Goal: Use online tool/utility: Utilize a website feature to perform a specific function

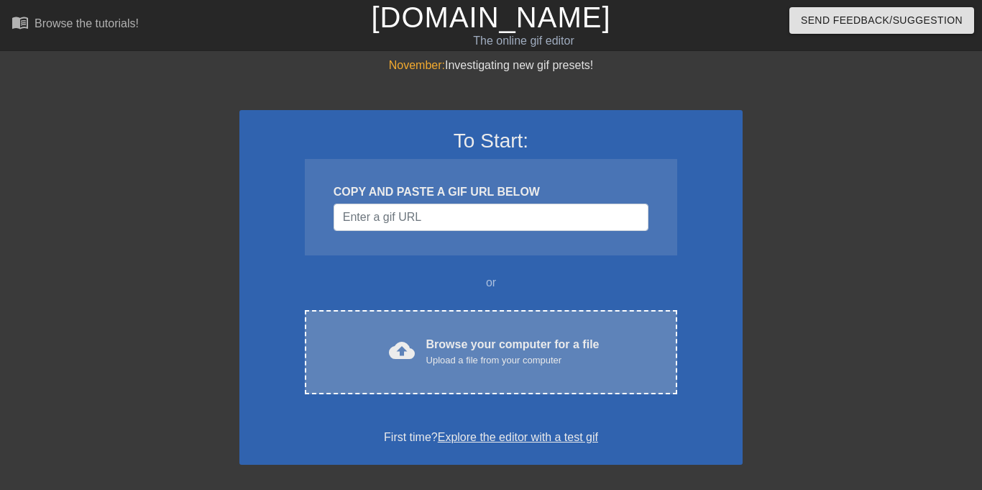
click at [421, 345] on div "cloud_upload Browse your computer for a file Upload a file from your computer" at bounding box center [491, 352] width 312 height 32
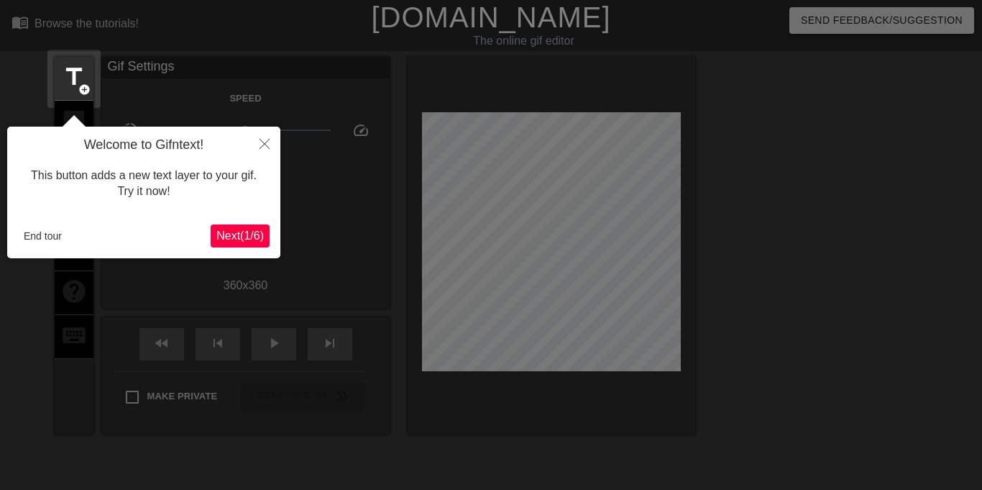
scroll to position [35, 0]
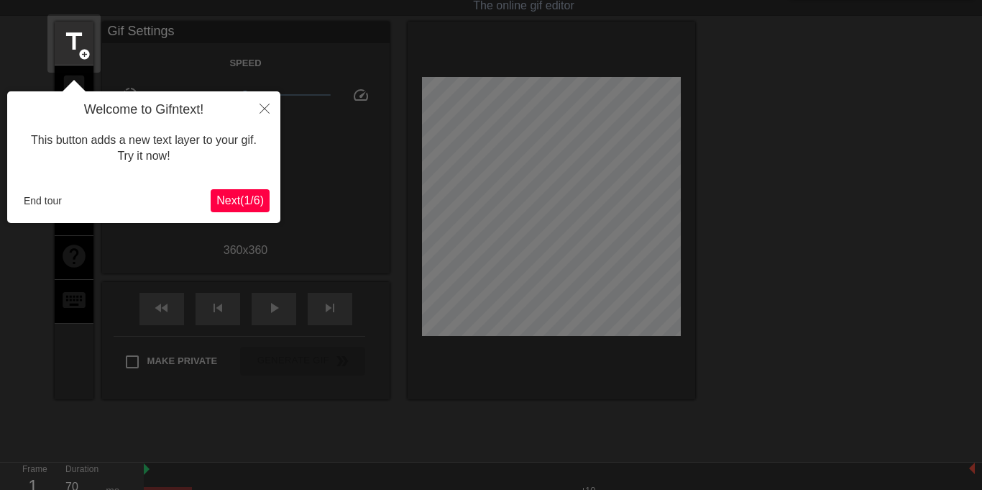
click at [238, 203] on span "Next ( 1 / 6 )" at bounding box center [239, 200] width 47 height 12
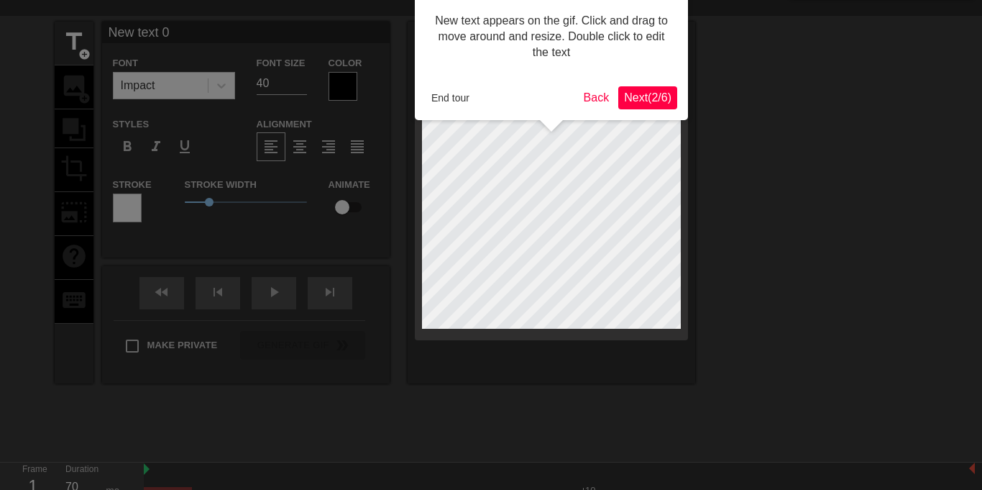
scroll to position [0, 0]
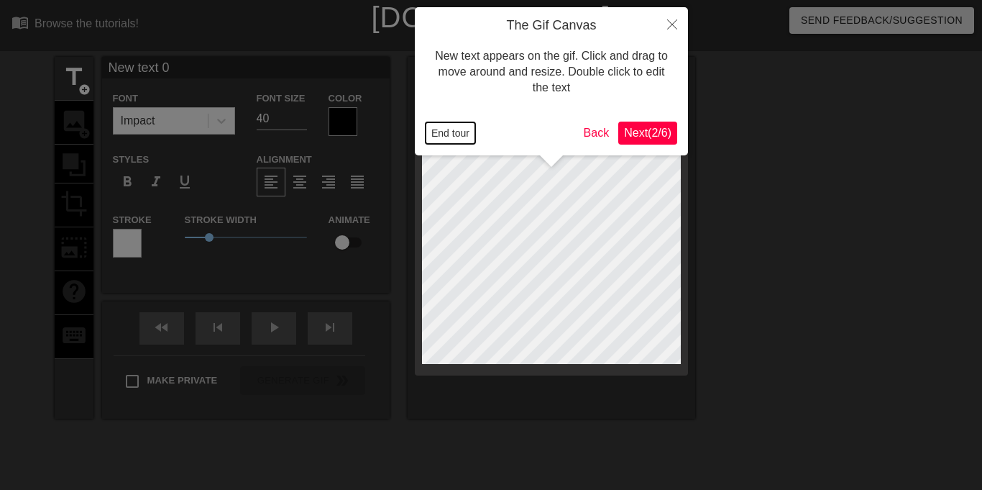
click at [449, 129] on button "End tour" at bounding box center [451, 133] width 50 height 22
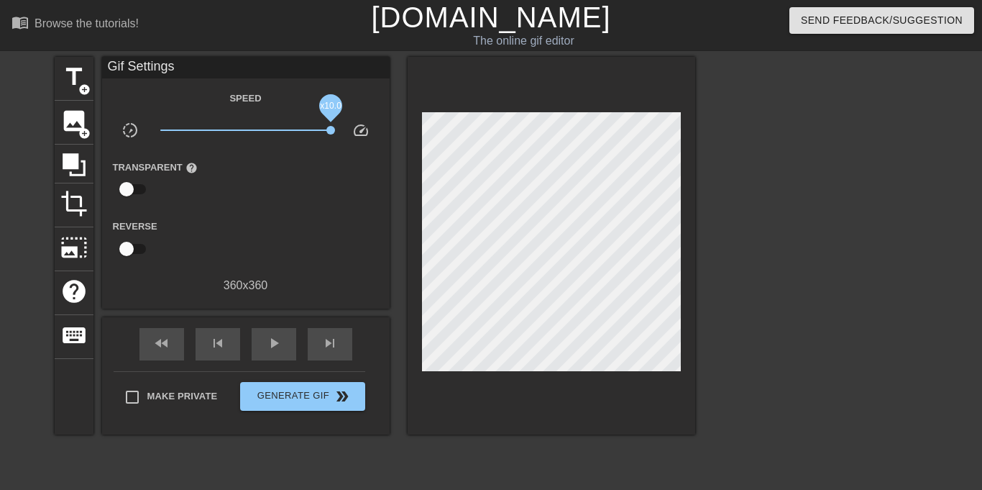
click at [446, 127] on div "title add_circle image add_circle crop photo_size_select_large help keyboard Gi…" at bounding box center [375, 245] width 641 height 377
click at [129, 186] on input "checkbox" at bounding box center [127, 188] width 82 height 27
checkbox input "true"
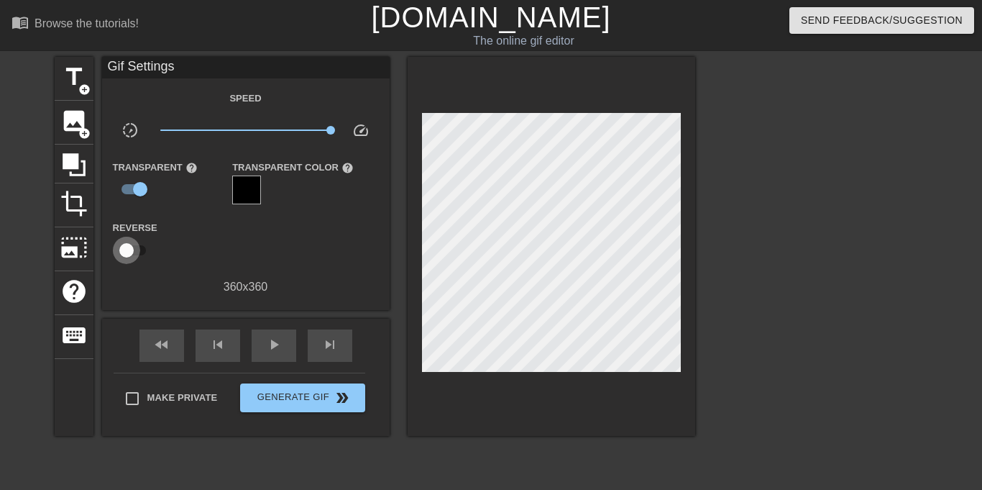
click at [124, 254] on input "checkbox" at bounding box center [127, 250] width 82 height 27
click at [124, 254] on input "checkbox" at bounding box center [140, 250] width 82 height 27
click at [124, 254] on input "checkbox" at bounding box center [127, 250] width 82 height 27
click at [124, 254] on input "checkbox" at bounding box center [140, 250] width 82 height 27
checkbox input "false"
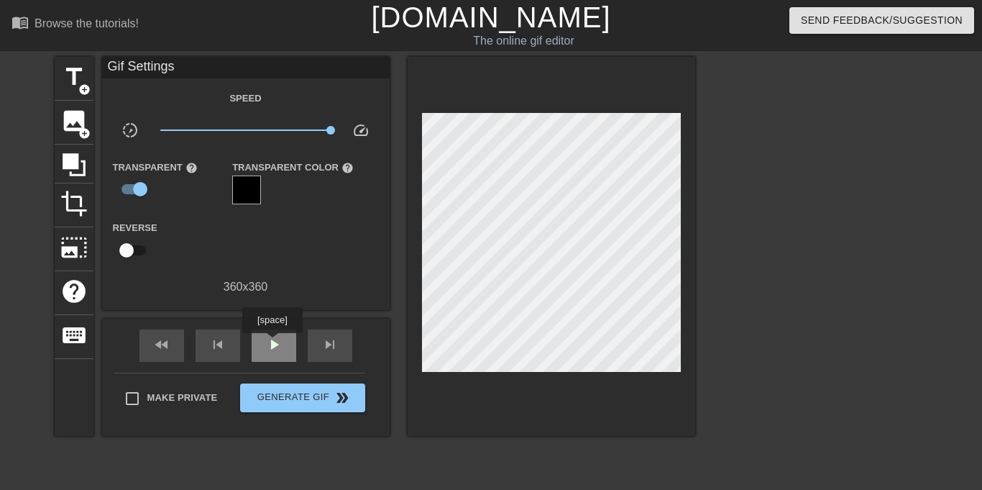
click at [272, 343] on span "play_arrow" at bounding box center [273, 344] width 17 height 17
drag, startPoint x: 292, startPoint y: 125, endPoint x: 246, endPoint y: 133, distance: 46.7
click at [246, 133] on span "x1.01" at bounding box center [245, 129] width 170 height 17
click at [272, 350] on span "pause" at bounding box center [273, 344] width 17 height 17
click at [260, 128] on span "x1.50" at bounding box center [245, 129] width 170 height 17
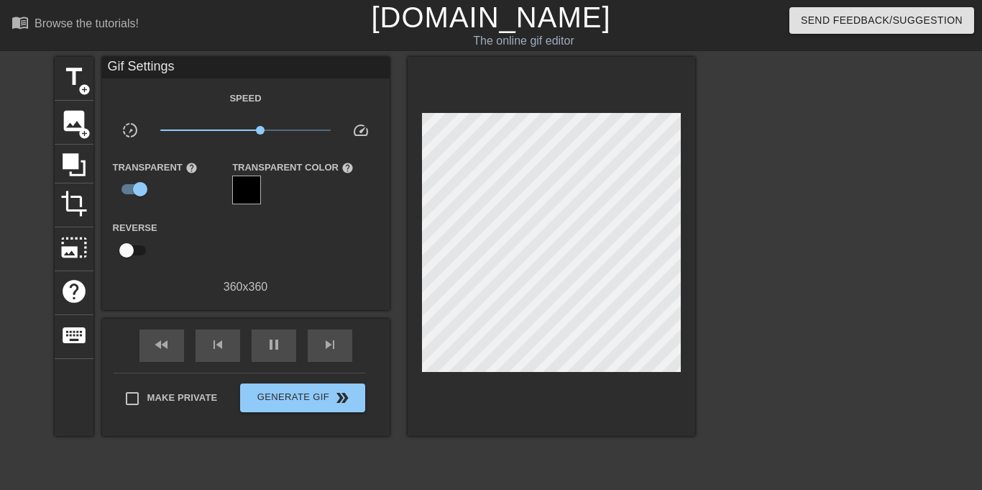
type input "70"
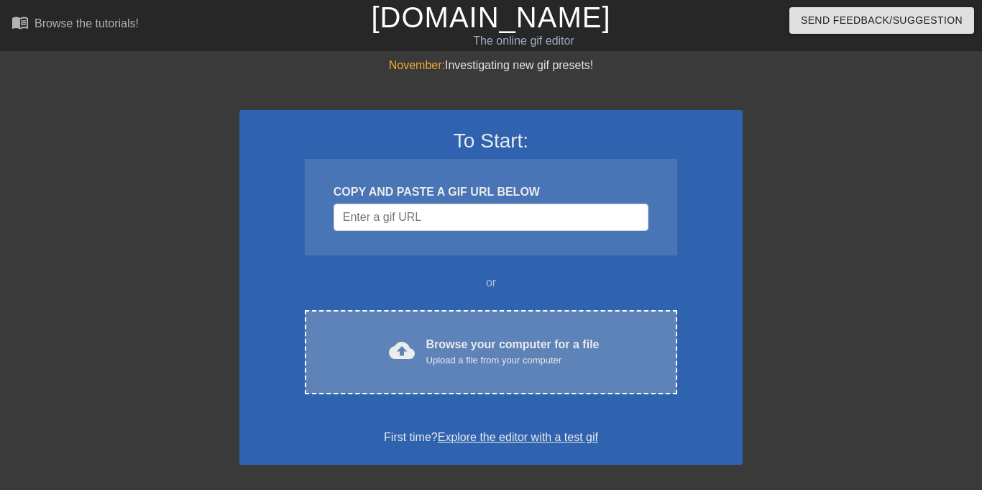
click at [453, 336] on div "Browse your computer for a file Upload a file from your computer" at bounding box center [512, 352] width 173 height 32
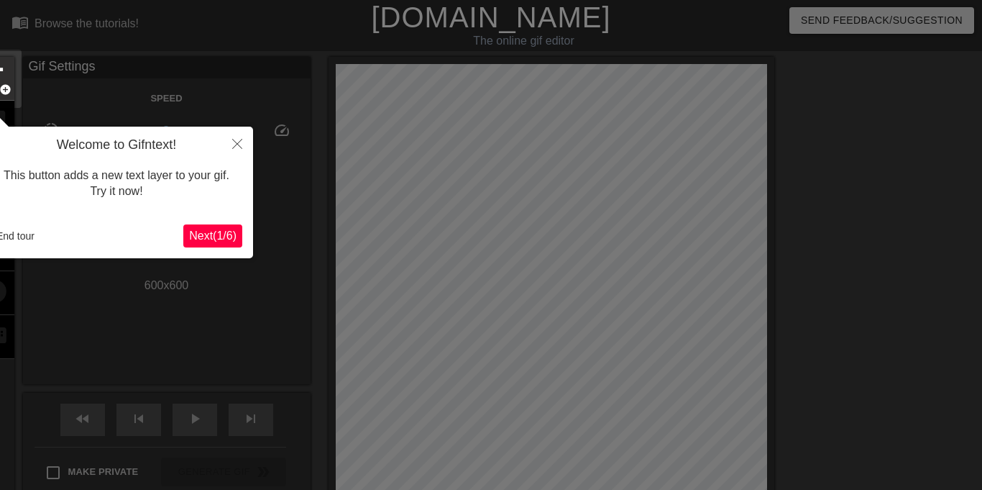
scroll to position [35, 0]
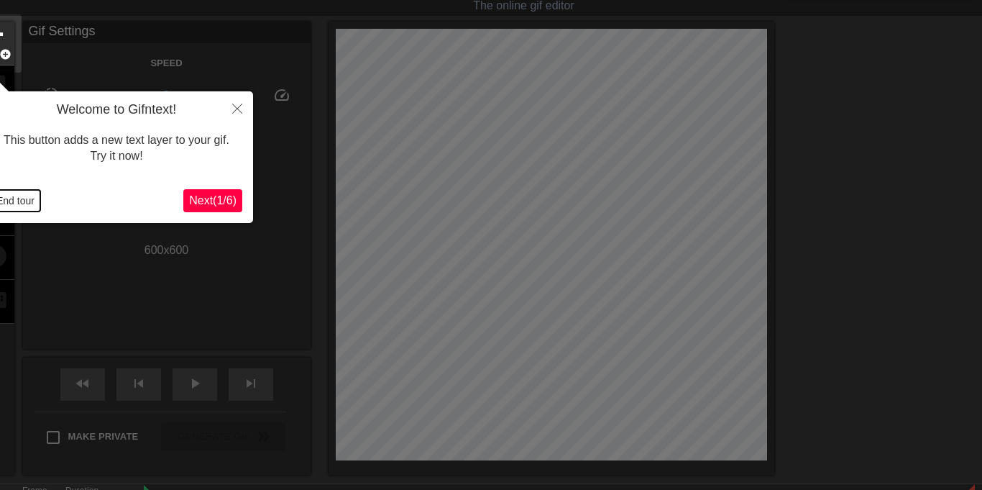
click at [22, 198] on button "End tour" at bounding box center [16, 201] width 50 height 22
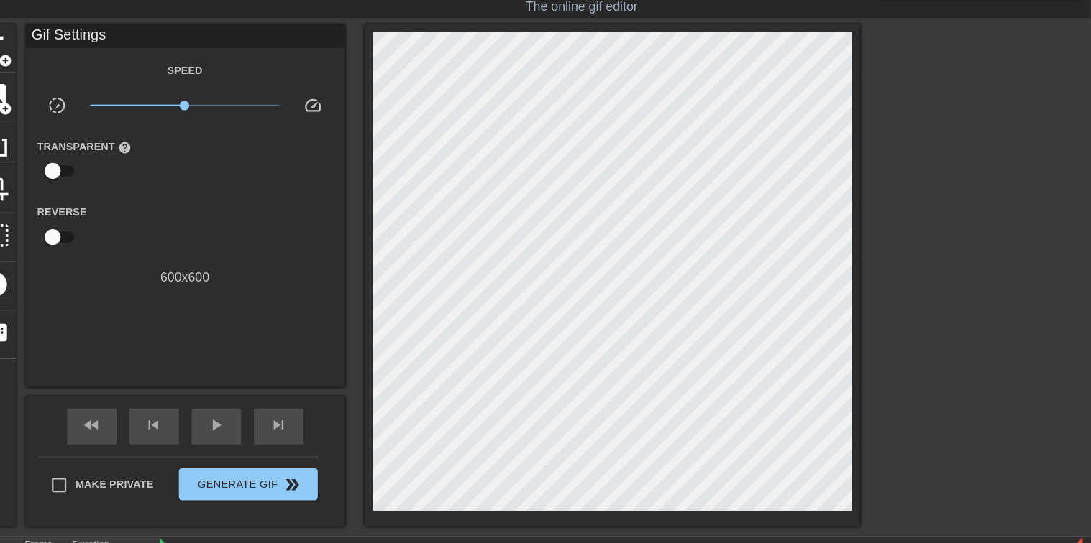
scroll to position [35, 0]
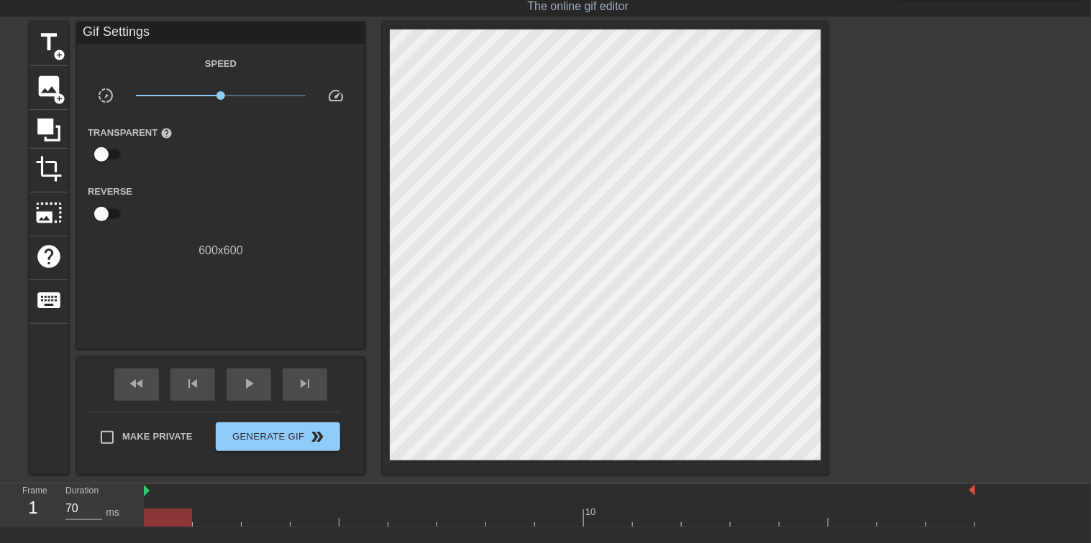
click at [105, 148] on input "checkbox" at bounding box center [101, 154] width 82 height 27
checkbox input "true"
click at [228, 152] on div at bounding box center [222, 155] width 29 height 29
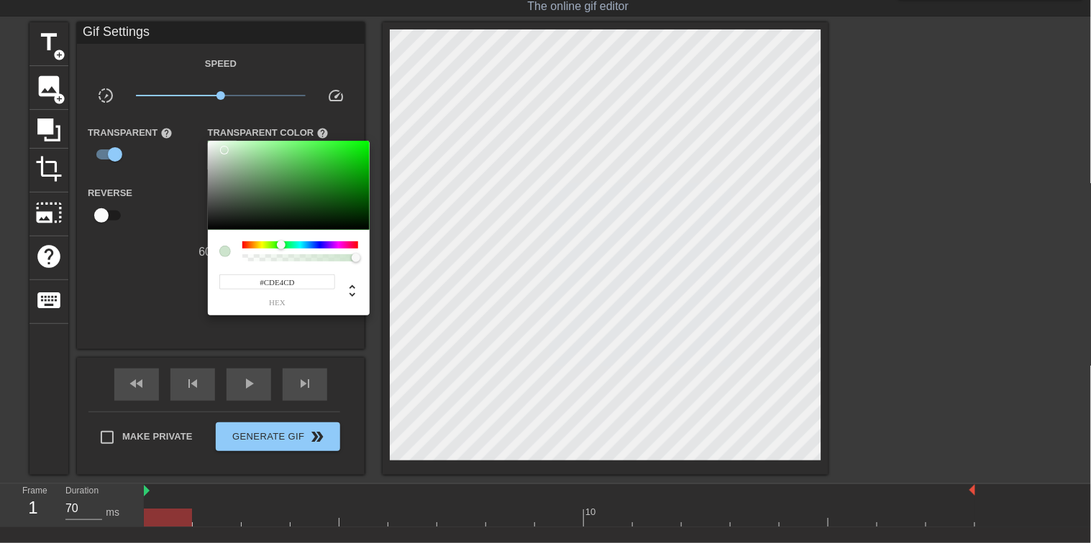
click at [224, 151] on div at bounding box center [289, 185] width 162 height 89
type input "#00FF00"
drag, startPoint x: 325, startPoint y: 149, endPoint x: 409, endPoint y: 101, distance: 96.6
click at [408, 101] on div "#00FF00 hex" at bounding box center [545, 271] width 1091 height 543
click at [195, 185] on div at bounding box center [545, 271] width 1091 height 543
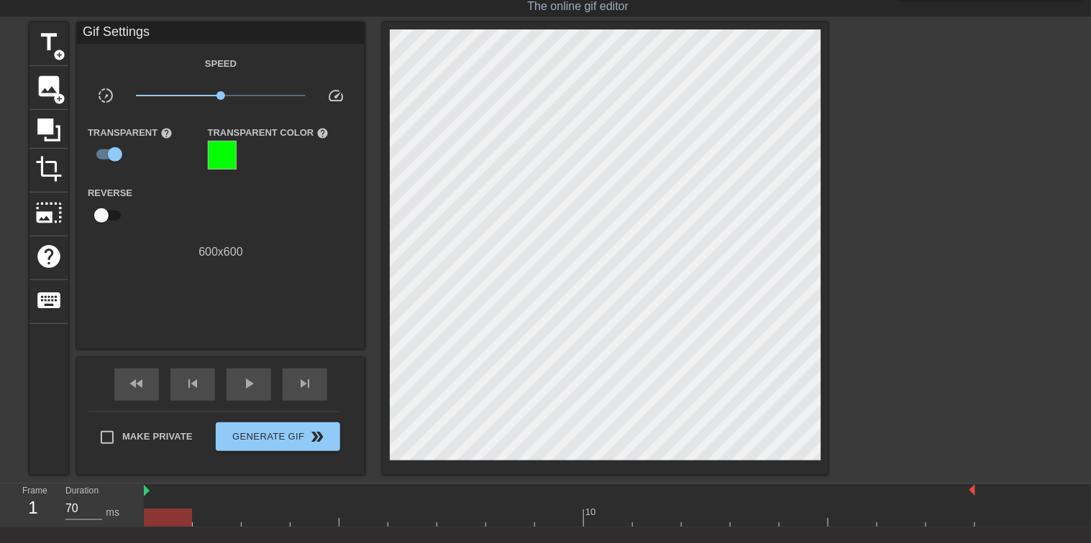
click at [227, 159] on div at bounding box center [222, 155] width 29 height 29
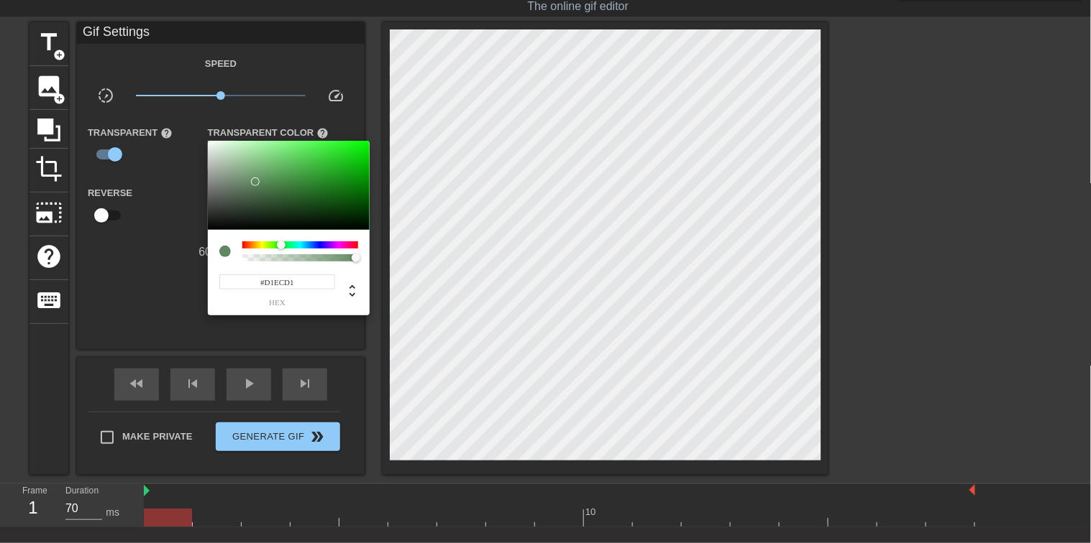
type input "#FFFFFF"
drag, startPoint x: 255, startPoint y: 178, endPoint x: 155, endPoint y: 83, distance: 138.3
click at [155, 82] on div "#FFFFFF hex" at bounding box center [545, 271] width 1091 height 543
click at [164, 214] on div at bounding box center [545, 271] width 1091 height 543
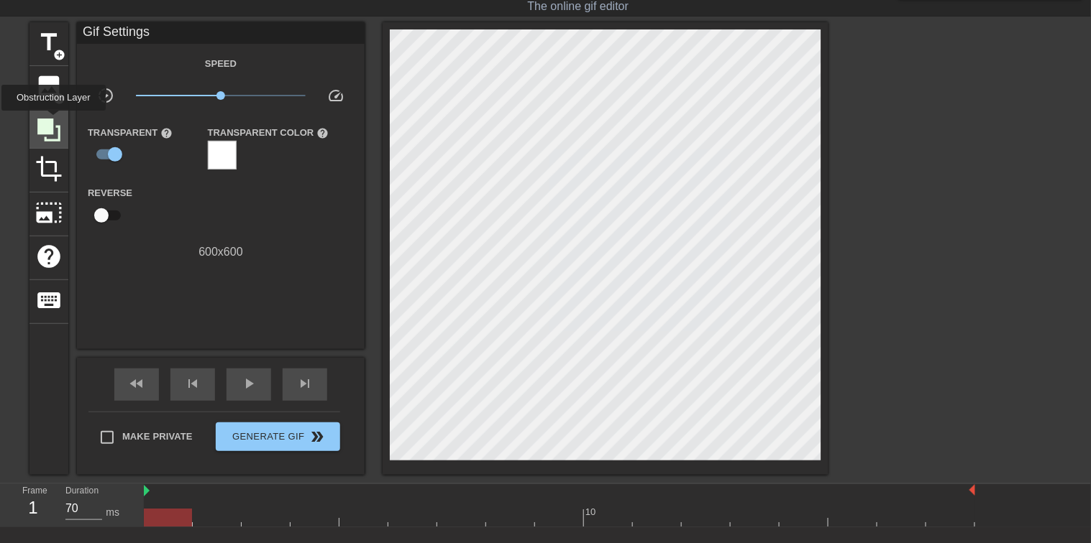
click at [52, 120] on icon at bounding box center [48, 130] width 23 height 23
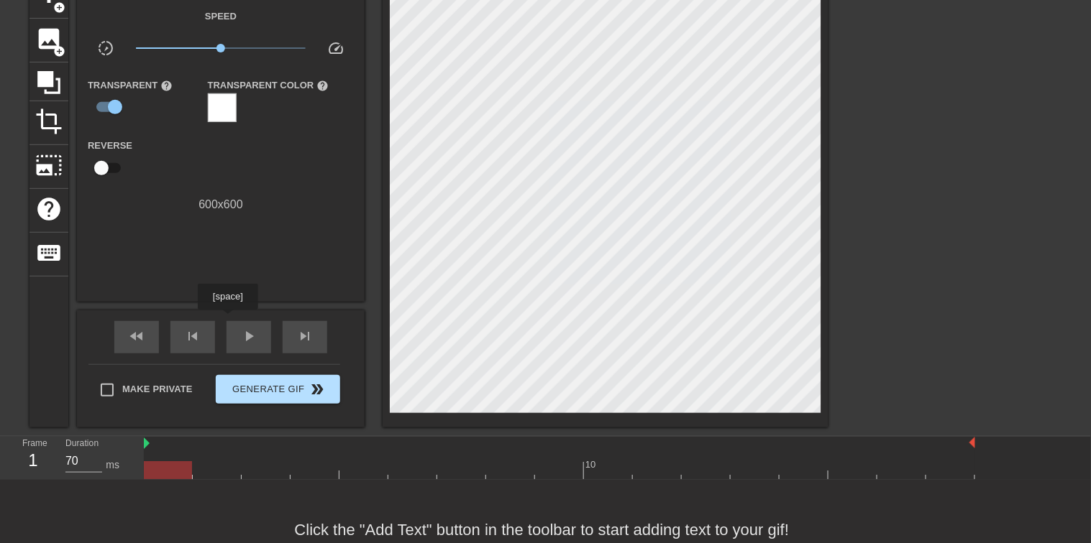
scroll to position [118, 0]
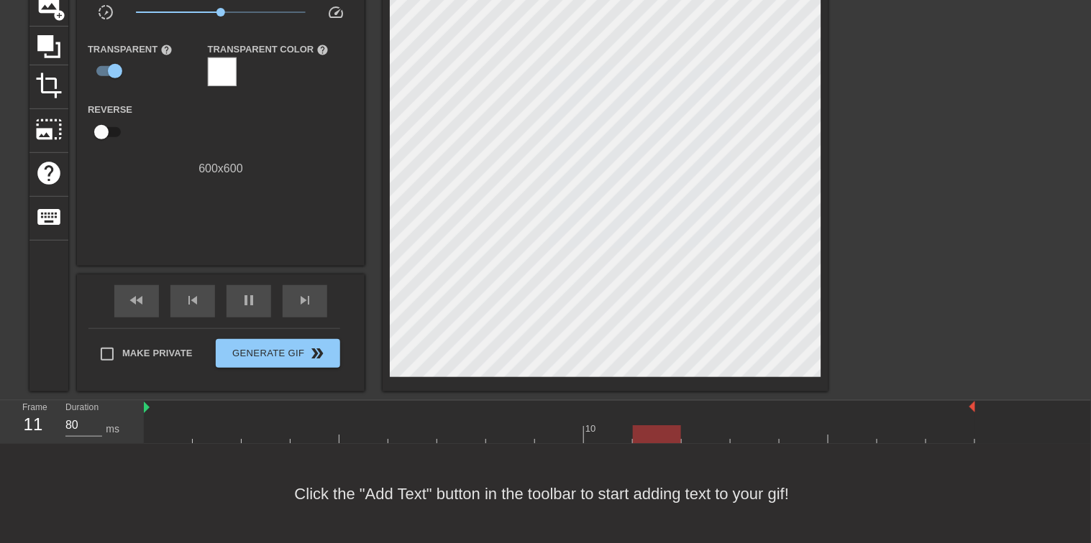
type input "70"
drag, startPoint x: 188, startPoint y: 428, endPoint x: 111, endPoint y: 427, distance: 76.9
click at [111, 426] on div "Frame 1 Duration 70 ms 10" at bounding box center [545, 422] width 1091 height 43
click at [116, 130] on input "checkbox" at bounding box center [101, 132] width 82 height 27
click at [74, 119] on input "checkbox" at bounding box center [115, 132] width 82 height 27
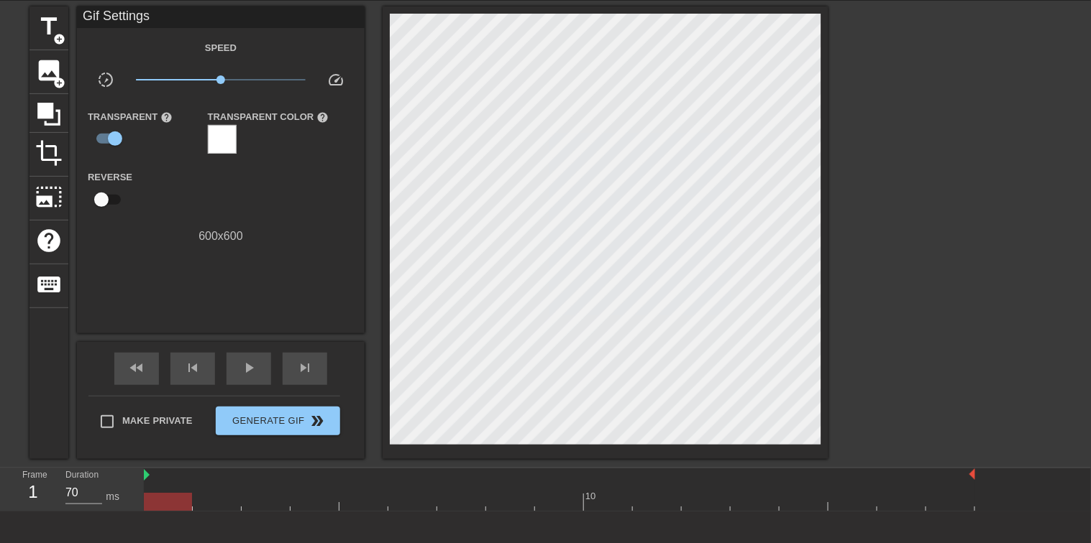
scroll to position [0, 0]
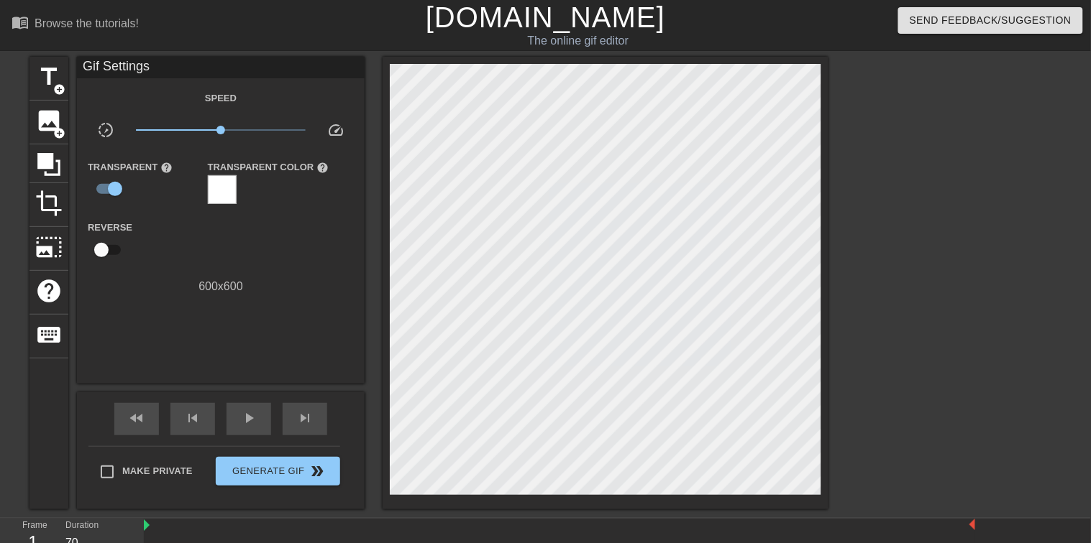
click at [60, 237] on input "checkbox" at bounding box center [101, 250] width 82 height 27
checkbox input "true"
click at [255, 418] on span "play_arrow" at bounding box center [248, 418] width 17 height 17
type input "70"
click at [255, 418] on span "pause" at bounding box center [248, 418] width 17 height 17
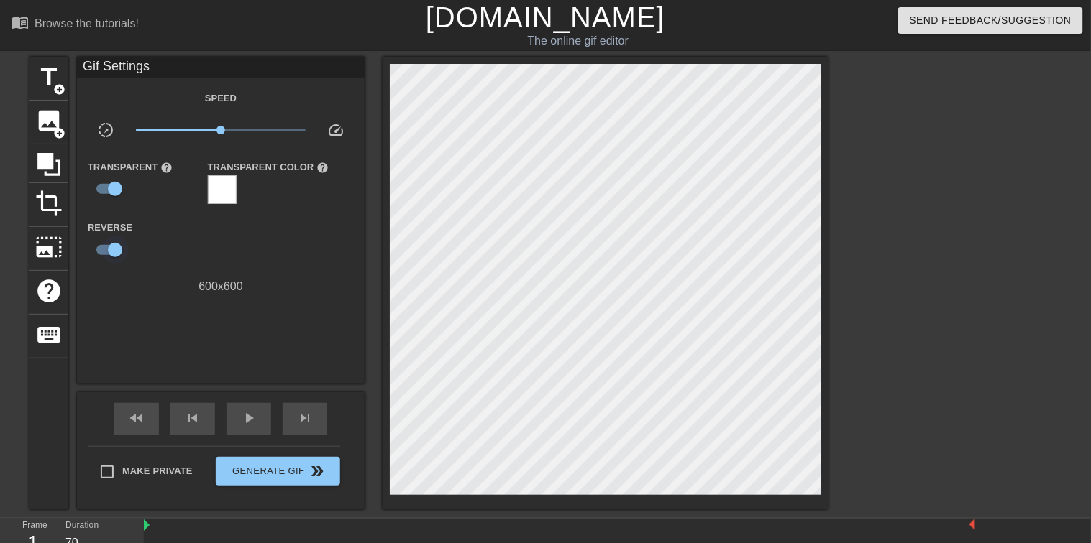
click at [109, 249] on input "checkbox" at bounding box center [115, 250] width 82 height 27
checkbox input "false"
click at [247, 418] on span "play_arrow" at bounding box center [248, 418] width 17 height 17
type input "70"
click at [245, 418] on span "pause" at bounding box center [248, 418] width 17 height 17
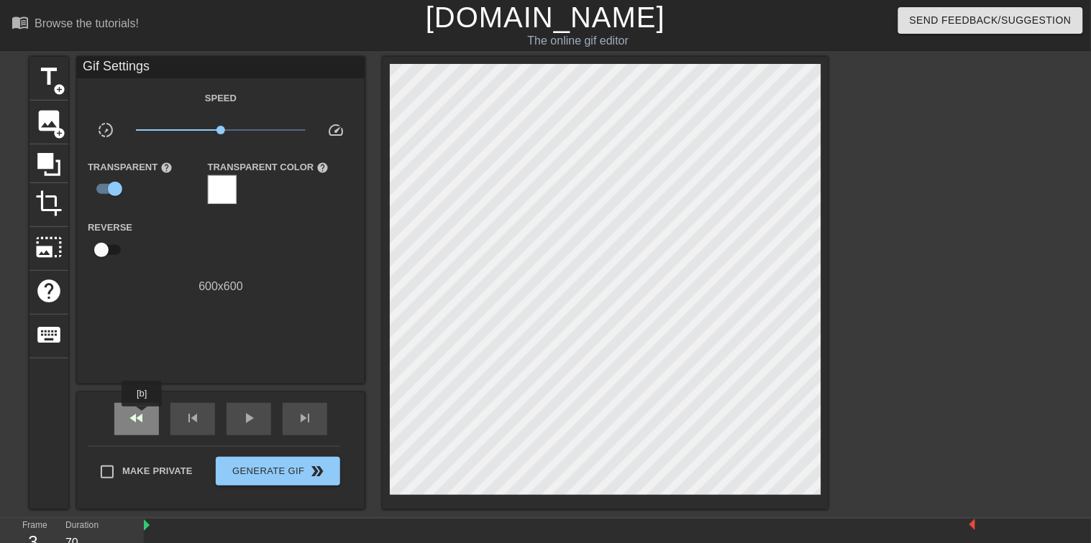
click at [141, 417] on span "fast_rewind" at bounding box center [136, 418] width 17 height 17
click at [47, 156] on icon at bounding box center [48, 164] width 23 height 23
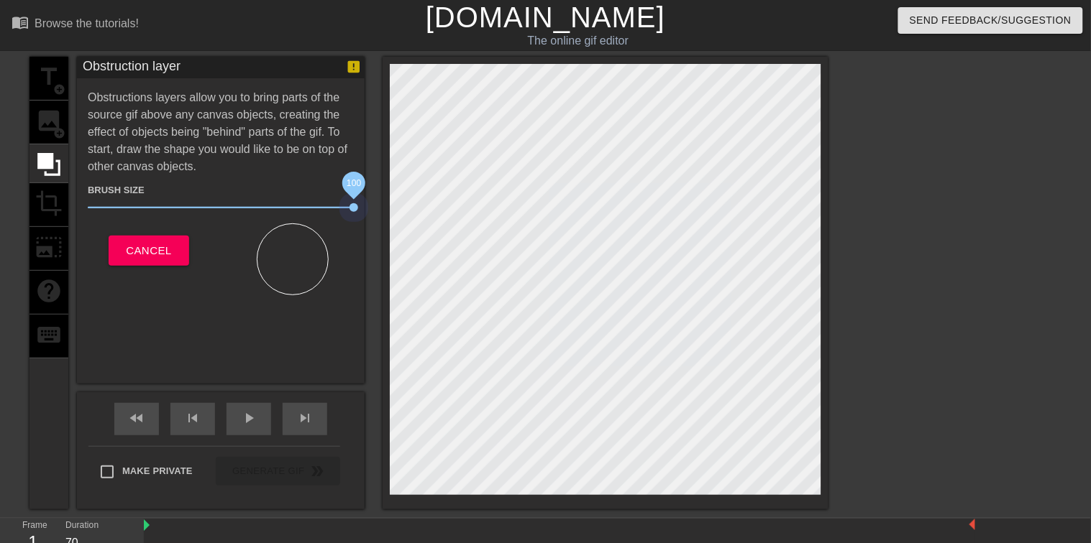
click at [450, 199] on div "title add_circle image add_circle crop photo_size_select_large help keyboard Ob…" at bounding box center [428, 283] width 799 height 453
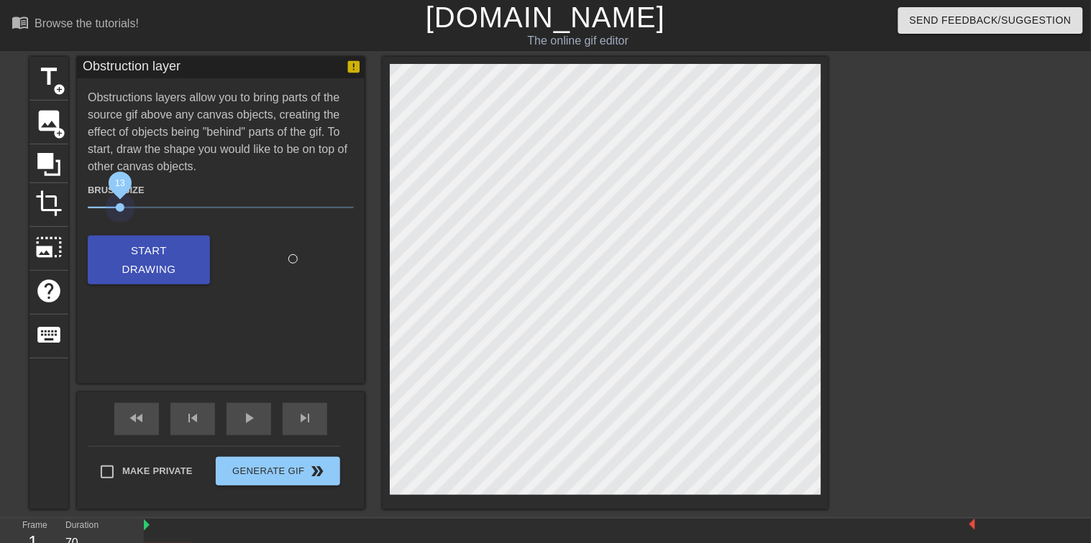
drag, startPoint x: 197, startPoint y: 206, endPoint x: 121, endPoint y: 212, distance: 75.7
click at [121, 211] on span "13" at bounding box center [221, 207] width 266 height 17
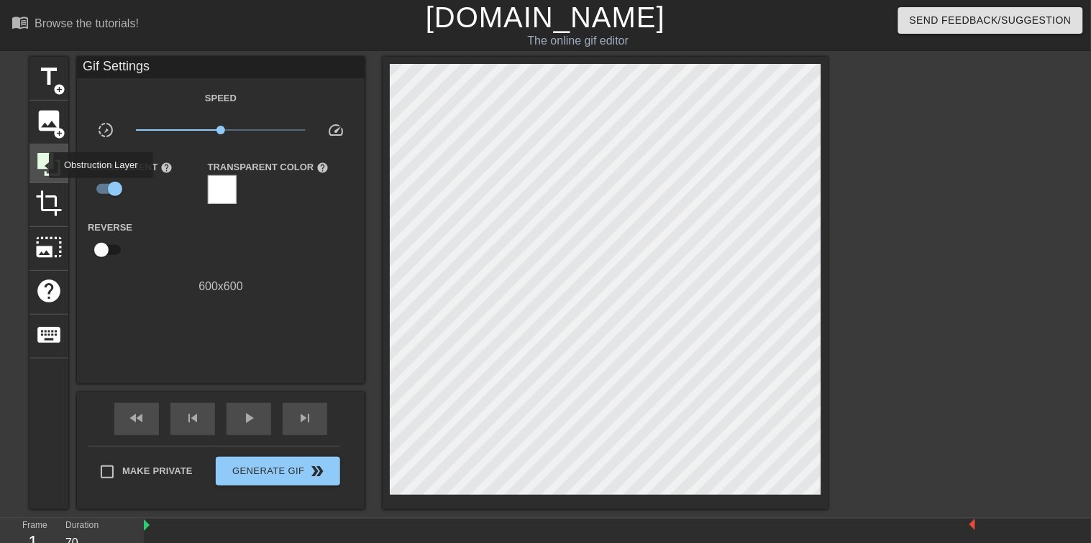
click at [40, 165] on icon at bounding box center [48, 164] width 23 height 23
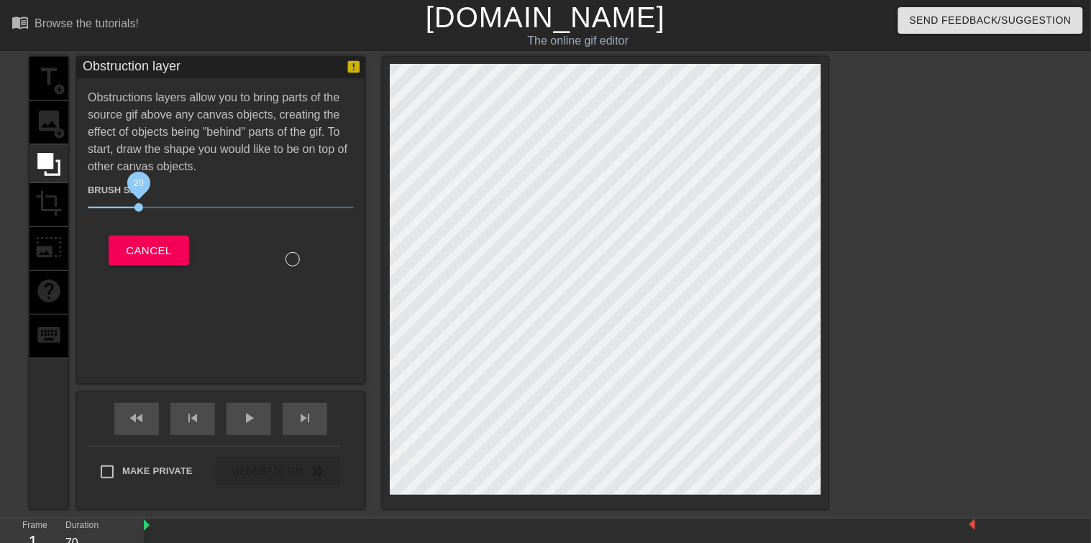
drag, startPoint x: 117, startPoint y: 203, endPoint x: 139, endPoint y: 205, distance: 21.6
click at [139, 205] on span "20" at bounding box center [138, 207] width 9 height 9
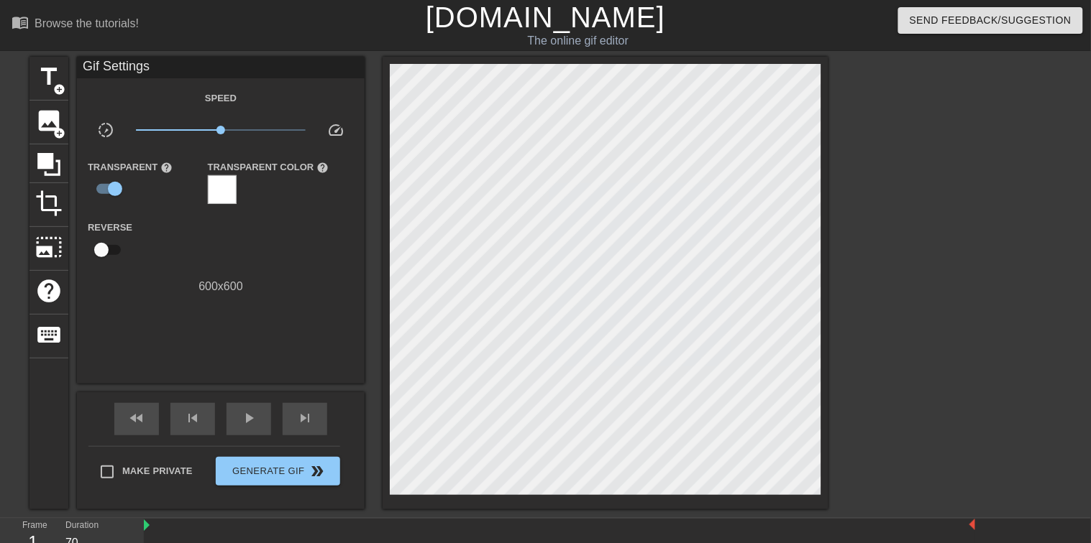
scroll to position [118, 0]
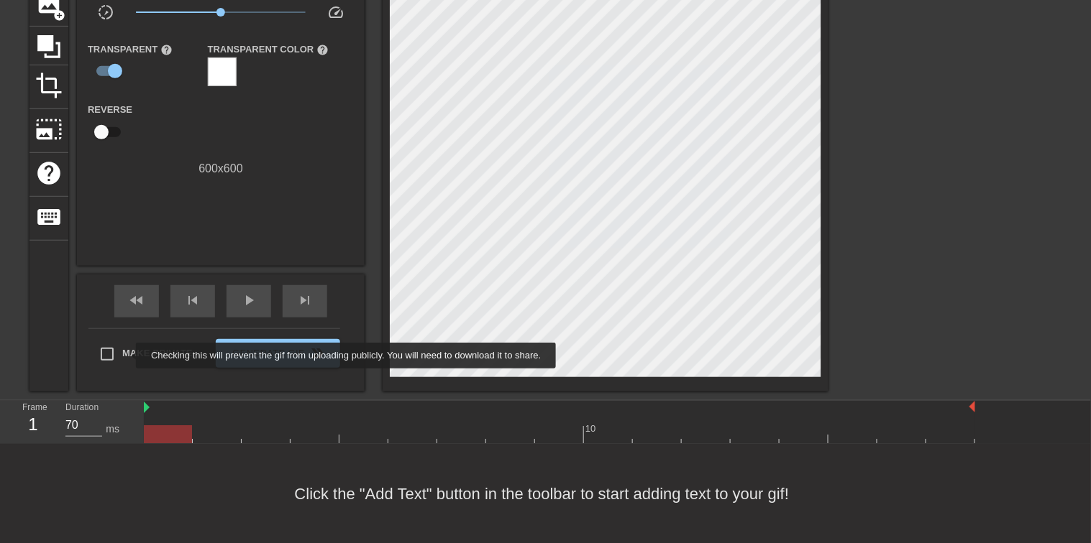
click at [126, 355] on span "Make Private" at bounding box center [157, 354] width 70 height 14
click at [122, 355] on input "Make Private" at bounding box center [107, 354] width 30 height 30
checkbox input "true"
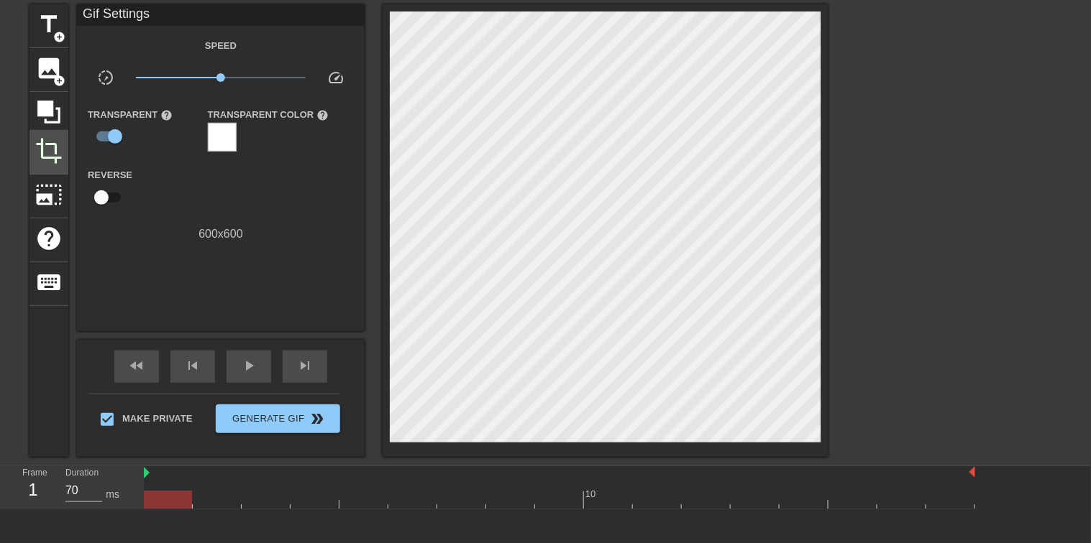
scroll to position [0, 0]
